Goal: Transaction & Acquisition: Purchase product/service

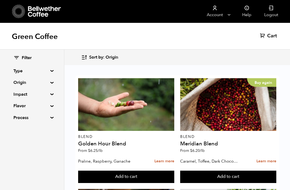
click at [51, 106] on summary "Flavor" at bounding box center [31, 106] width 37 height 6
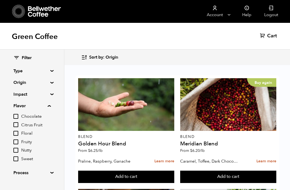
scroll to position [13, 0]
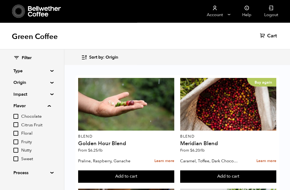
click at [18, 131] on input "Floral" at bounding box center [15, 133] width 5 height 5
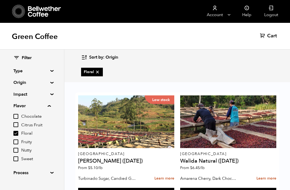
click at [18, 133] on input "Floral" at bounding box center [15, 133] width 5 height 5
checkbox input "false"
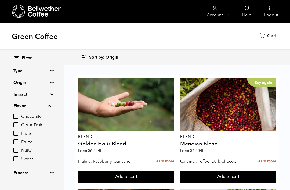
click at [14, 125] on input "Citrus Fruit" at bounding box center [15, 124] width 5 height 5
checkbox input "true"
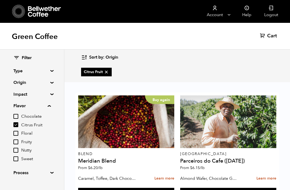
click at [18, 116] on input "Chocolate" at bounding box center [15, 116] width 5 height 5
checkbox input "true"
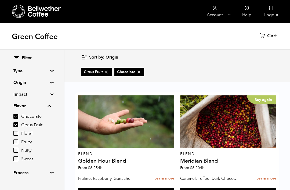
click at [17, 160] on input "Sweet" at bounding box center [15, 158] width 5 height 5
checkbox input "true"
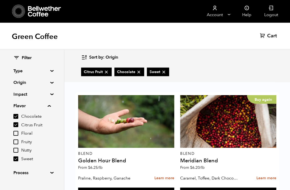
scroll to position [772, 0]
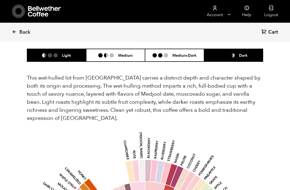
scroll to position [380, 0]
click at [245, 49] on li "Dark" at bounding box center [233, 55] width 59 height 13
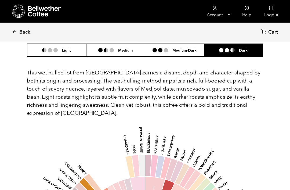
scroll to position [385, 0]
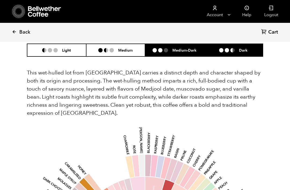
click at [186, 46] on li "Medium-Dark" at bounding box center [174, 50] width 59 height 13
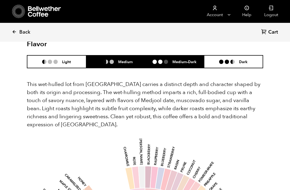
click at [125, 59] on h6 "Medium" at bounding box center [125, 61] width 15 height 5
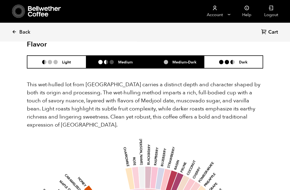
scroll to position [374, 0]
click at [189, 60] on h6 "Medium-Dark" at bounding box center [185, 62] width 24 height 5
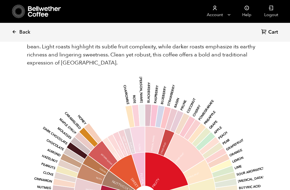
scroll to position [445, 0]
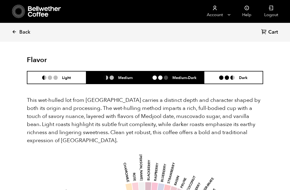
click at [127, 75] on h6 "Medium" at bounding box center [125, 77] width 15 height 5
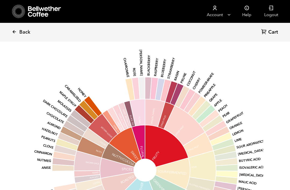
scroll to position [480, 0]
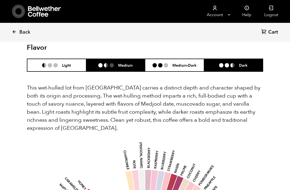
click at [242, 59] on li "Dark" at bounding box center [233, 65] width 59 height 13
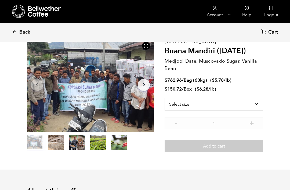
scroll to position [30, 0]
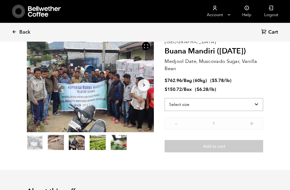
click at [260, 106] on select "Select size Bag (60kg) (132 lbs) Box (24 lbs)" at bounding box center [214, 104] width 99 height 13
select select "box"
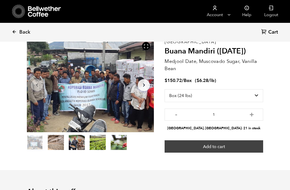
click at [235, 149] on button "Add to cart" at bounding box center [214, 146] width 99 height 12
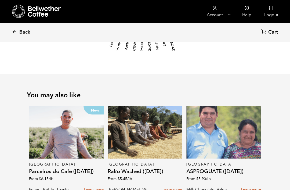
scroll to position [707, 0]
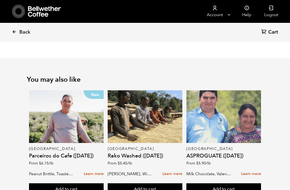
click at [36, 161] on span "From $ 6.15 /lb" at bounding box center [41, 163] width 24 height 5
click at [47, 161] on bdi "$ 6.15 /lb" at bounding box center [46, 163] width 15 height 5
click at [42, 153] on h4 "Parceiros do Cafe ([DATE])" at bounding box center [66, 155] width 75 height 5
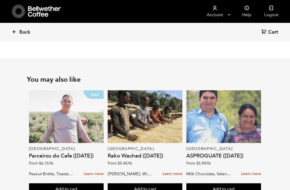
click at [88, 113] on div "New" at bounding box center [66, 116] width 75 height 53
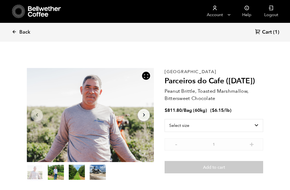
scroll to position [234, 230]
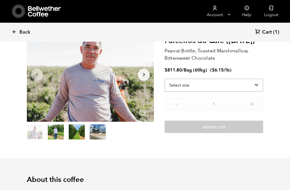
click at [259, 84] on select "Select size Bag (60kg) (132 lbs)" at bounding box center [214, 85] width 99 height 13
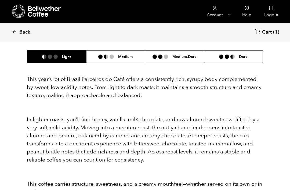
scroll to position [515, 0]
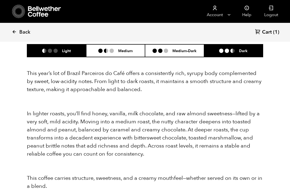
click at [241, 48] on li "Dark" at bounding box center [233, 50] width 59 height 13
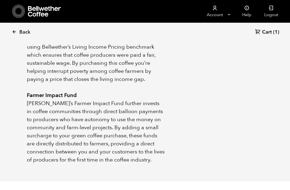
scroll to position [351, 0]
click at [15, 33] on icon at bounding box center [14, 31] width 5 height 5
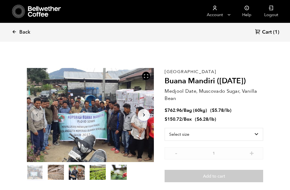
scroll to position [234, 230]
